Goal: Information Seeking & Learning: Learn about a topic

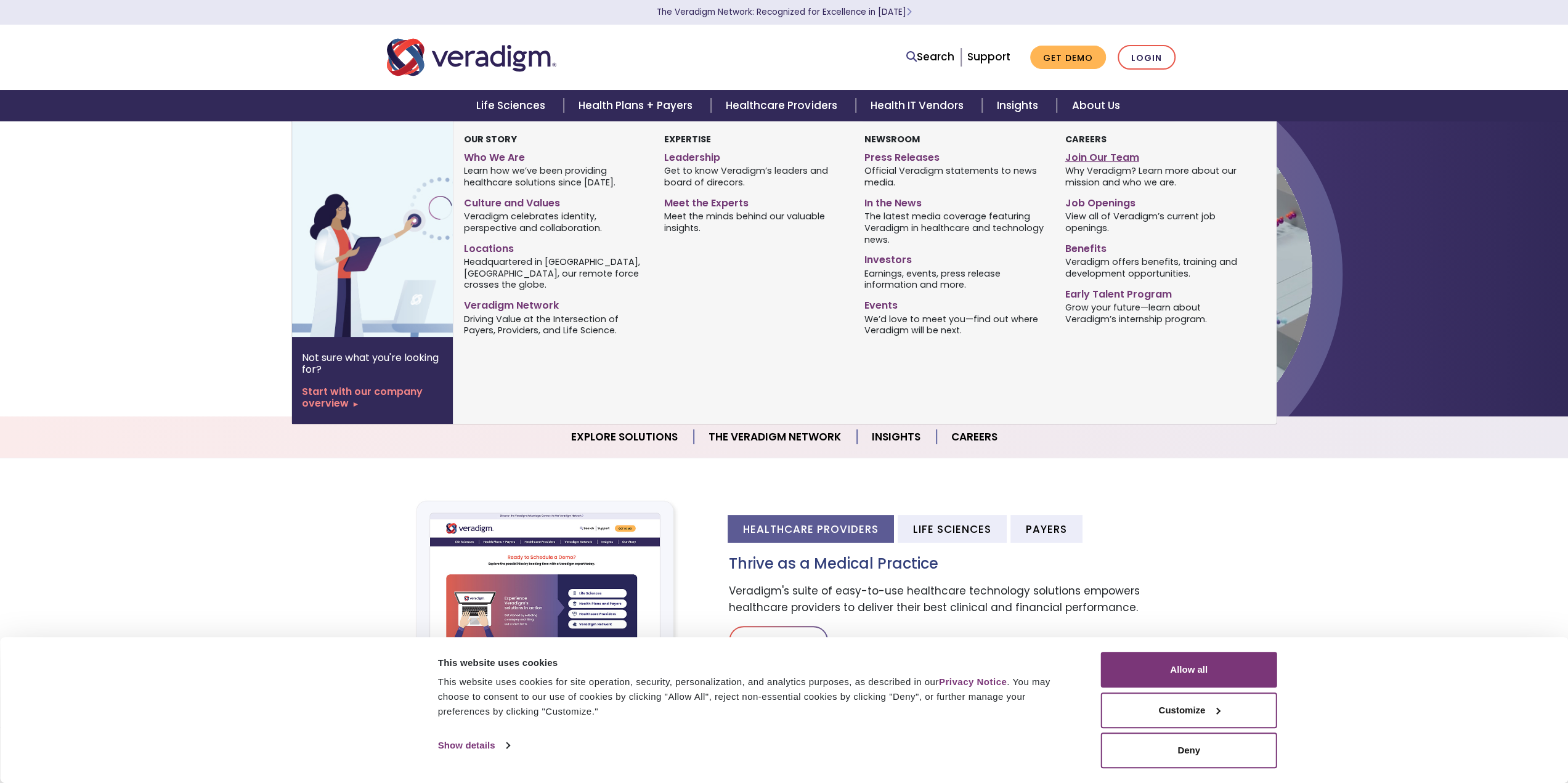
click at [1102, 159] on link "Join Our Team" at bounding box center [1156, 155] width 182 height 17
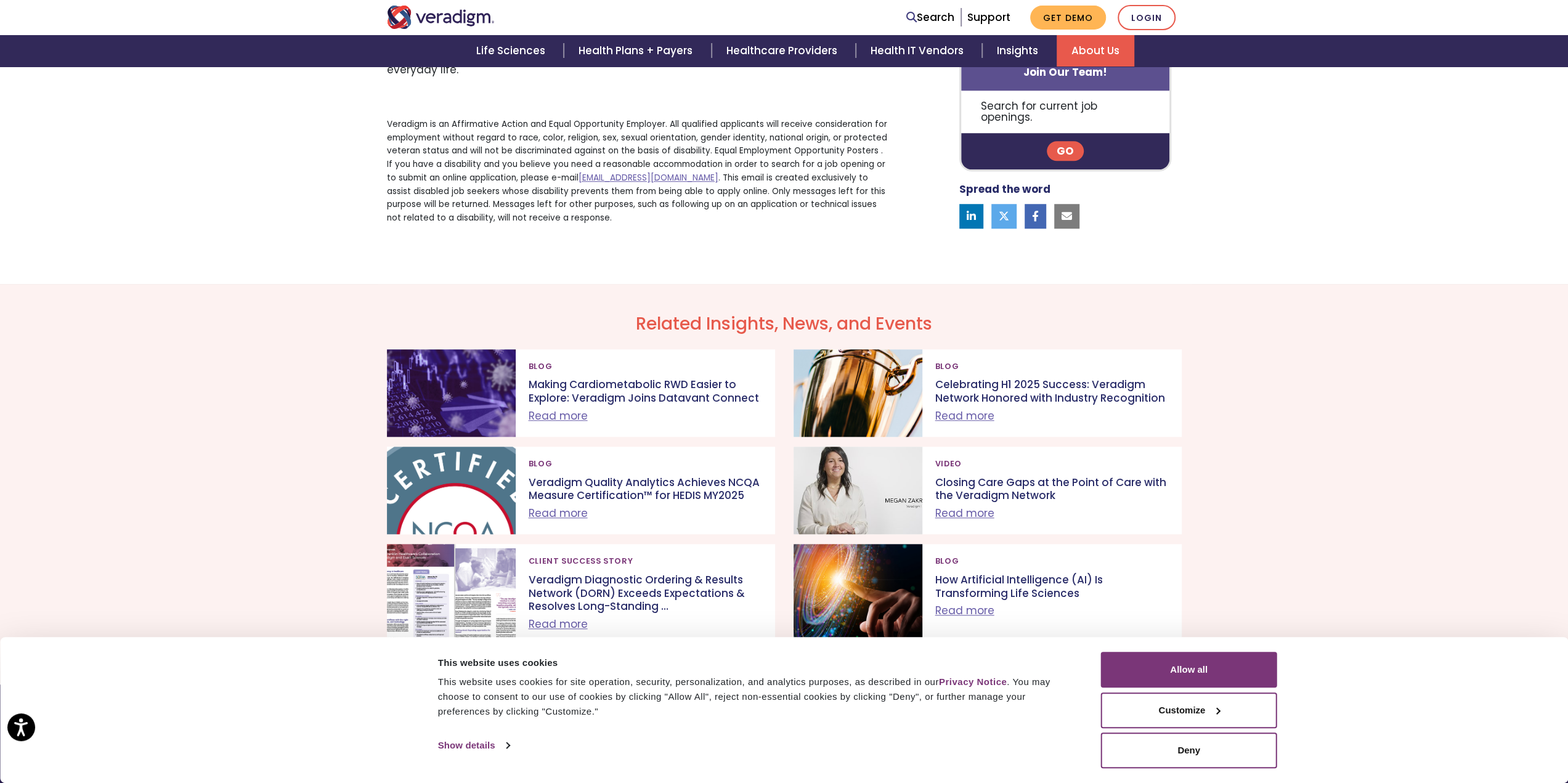
scroll to position [776, 0]
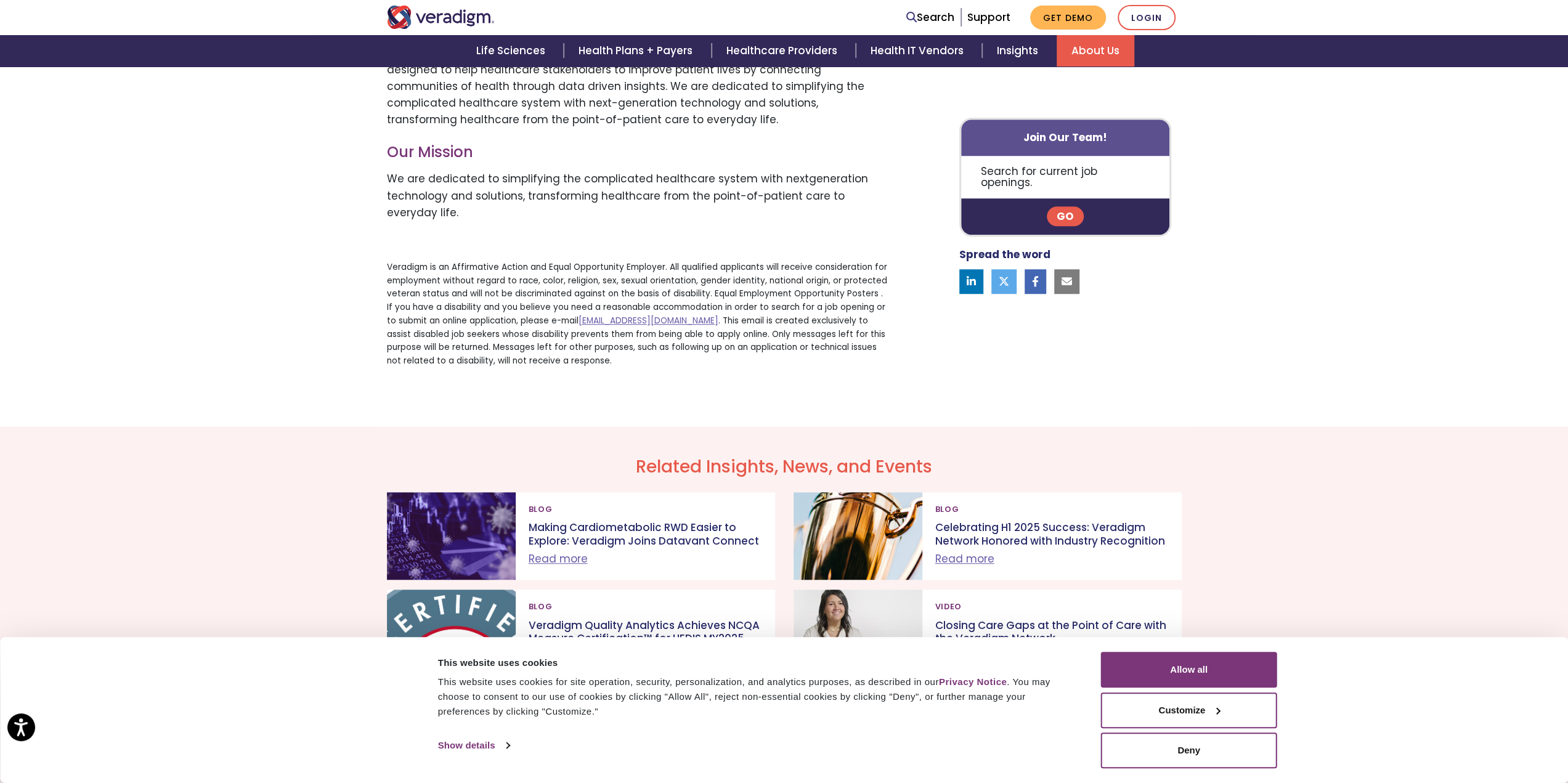
click at [1060, 207] on link "Go" at bounding box center [1066, 217] width 37 height 19
